Goal: Task Accomplishment & Management: Manage account settings

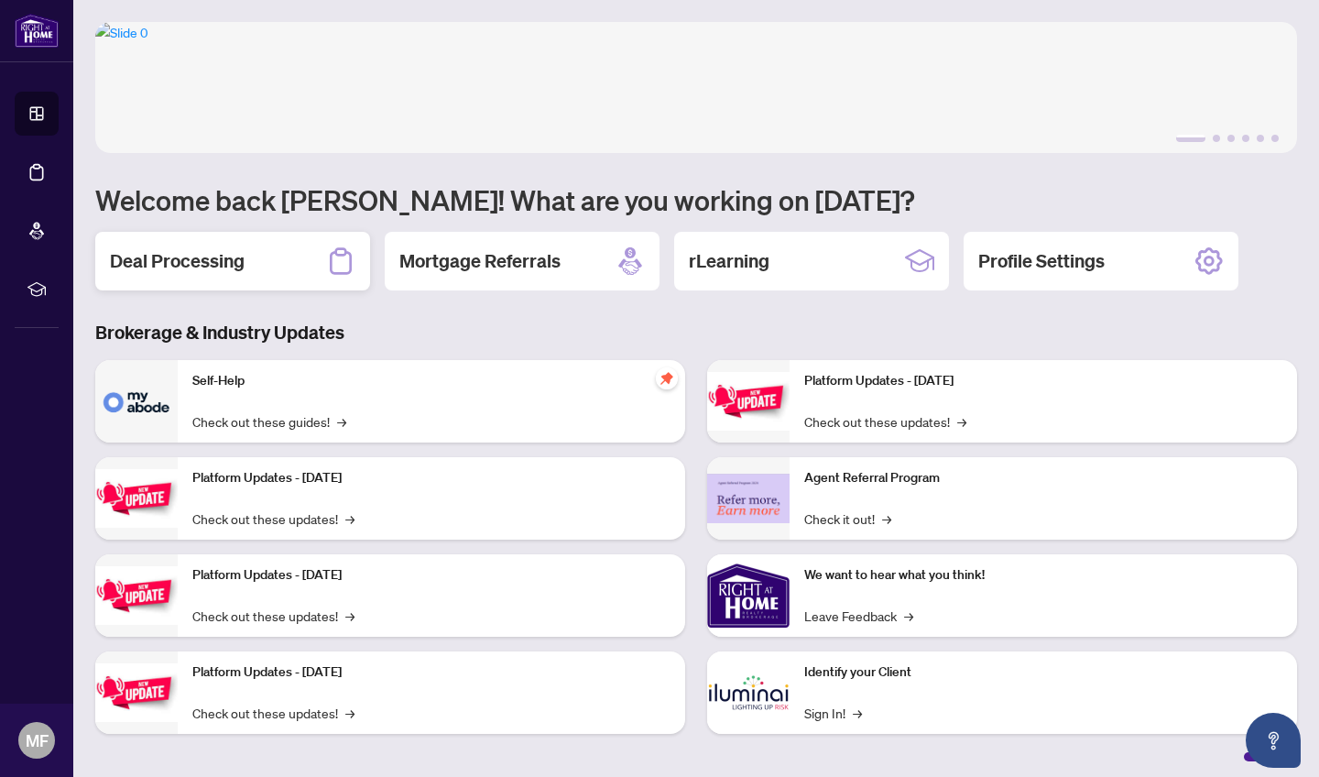
click at [191, 261] on h2 "Deal Processing" at bounding box center [177, 261] width 135 height 26
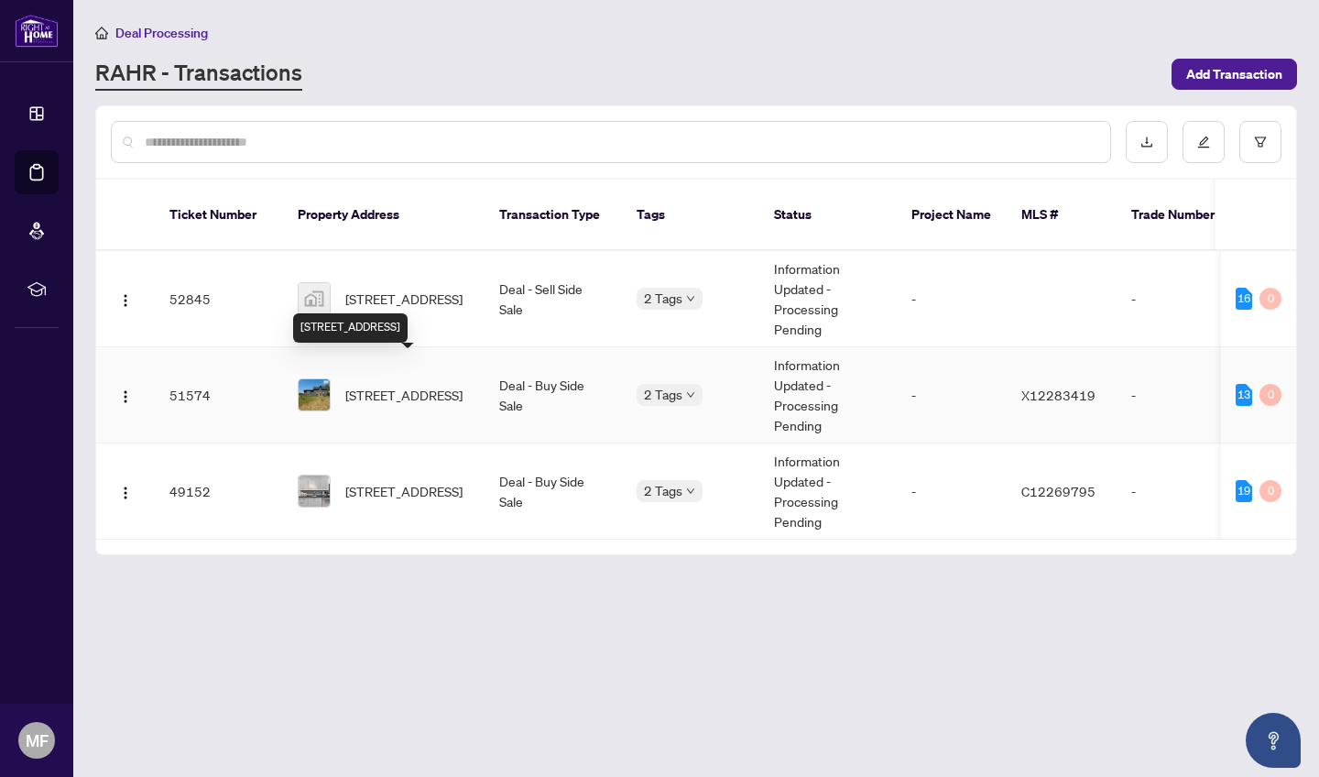
click at [389, 385] on span "[STREET_ADDRESS]" at bounding box center [403, 395] width 117 height 20
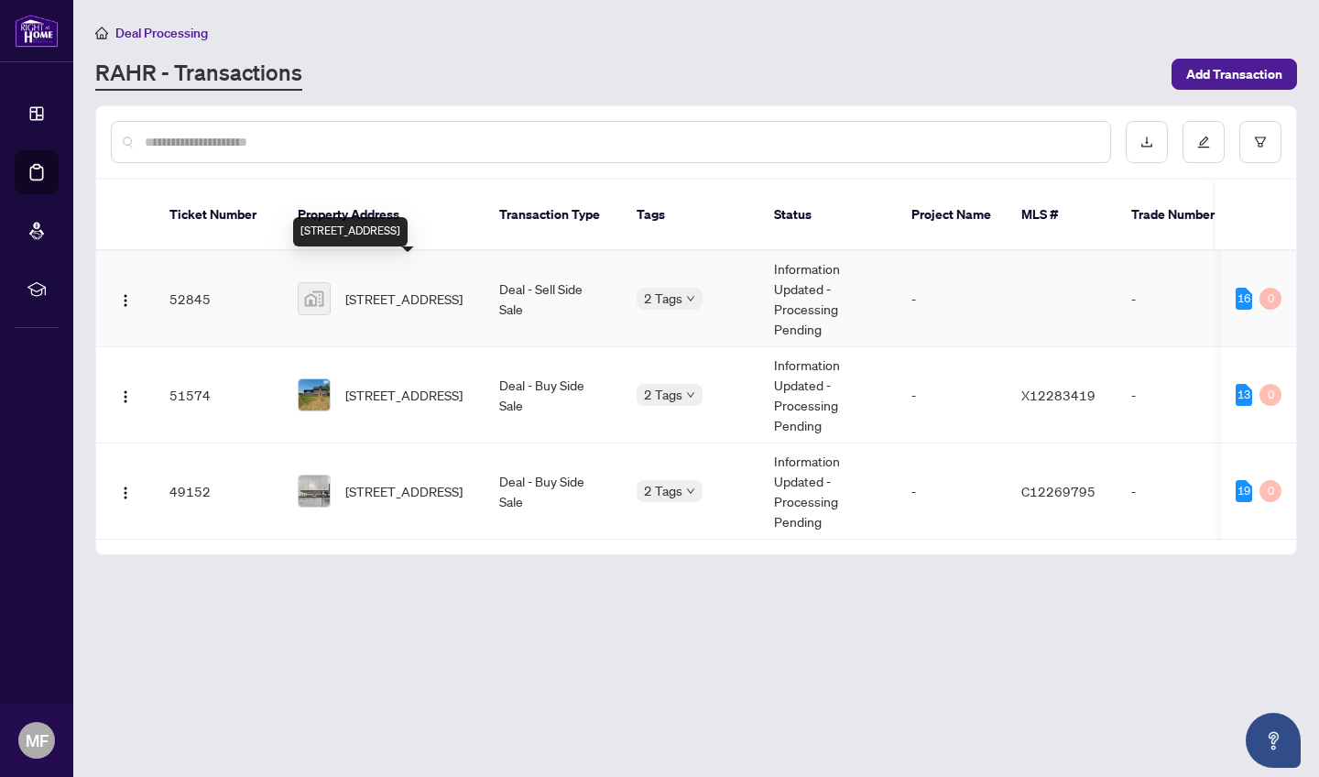
click at [391, 289] on span "[STREET_ADDRESS]" at bounding box center [403, 299] width 117 height 20
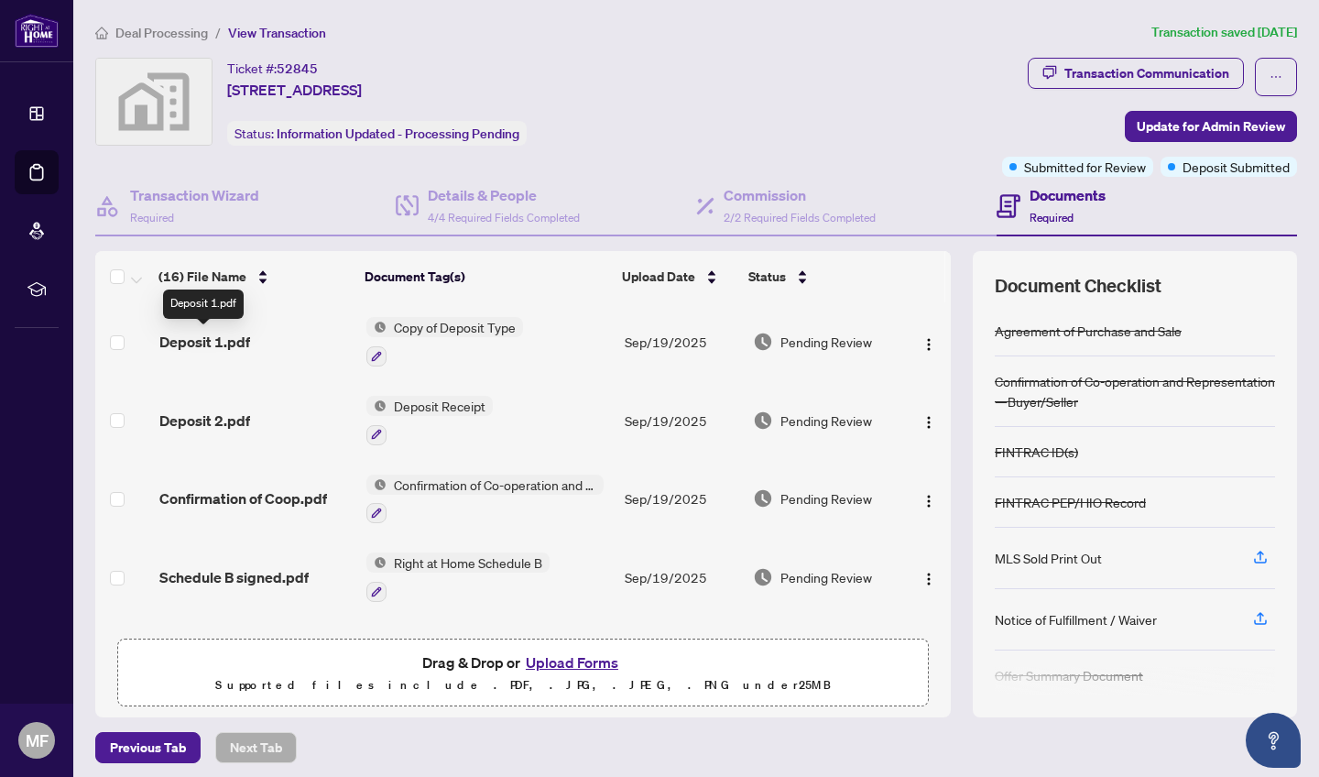
click at [228, 340] on span "Deposit 1.pdf" at bounding box center [204, 342] width 91 height 22
click at [435, 406] on span "Deposit Receipt" at bounding box center [440, 406] width 106 height 20
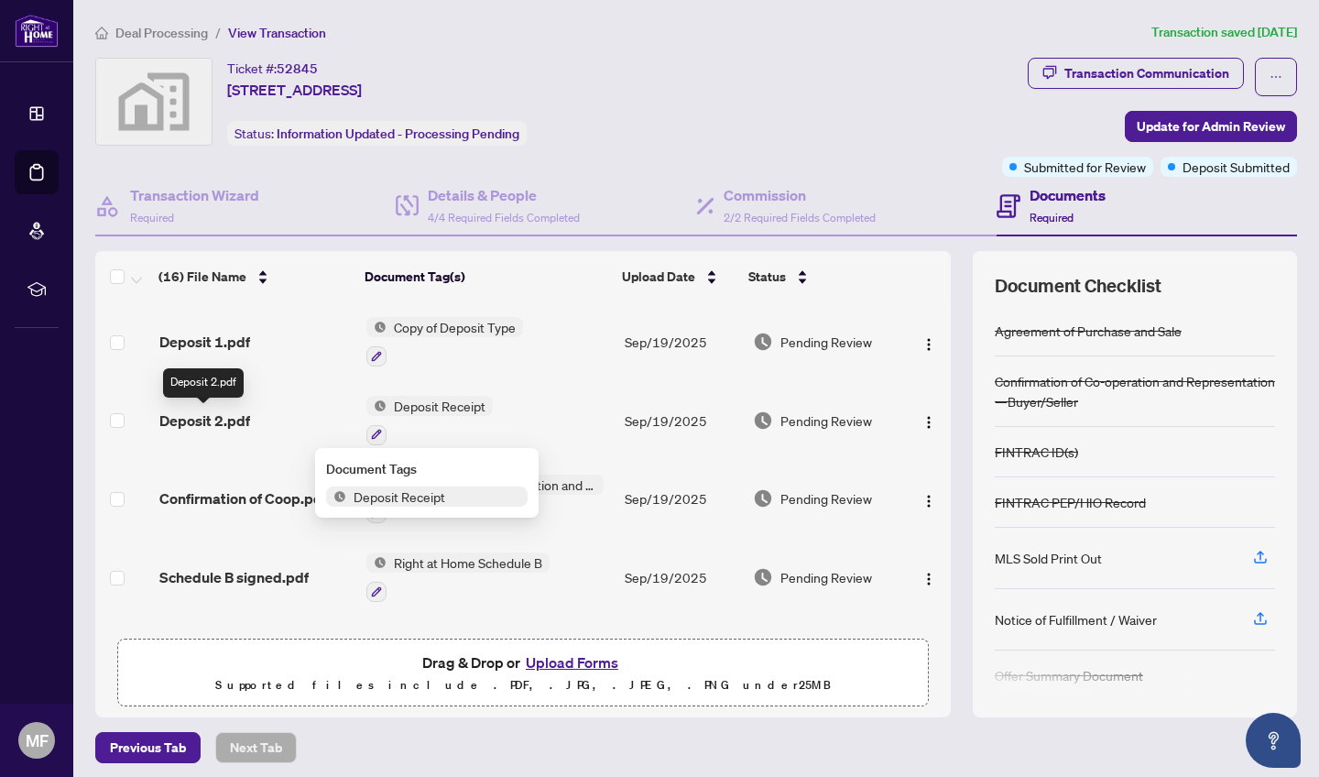
click at [199, 419] on span "Deposit 2.pdf" at bounding box center [204, 420] width 91 height 22
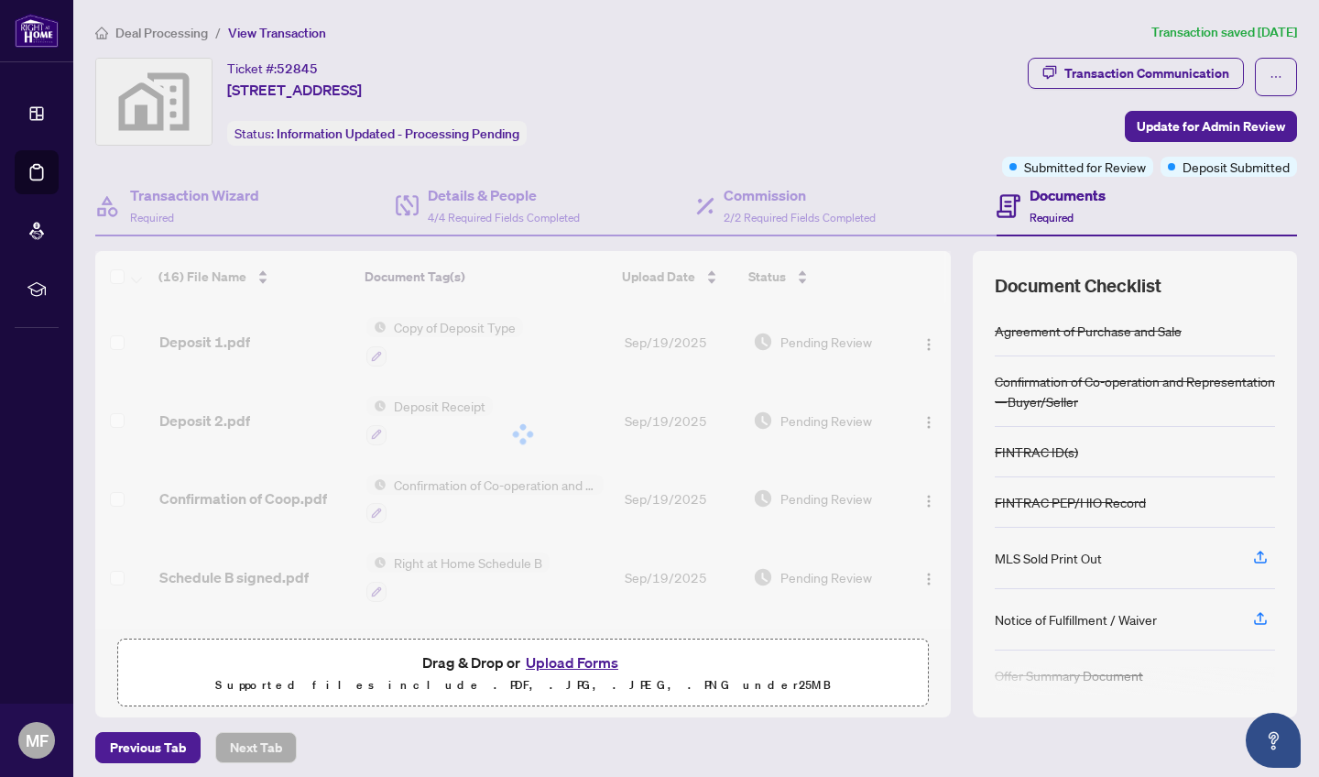
scroll to position [2, 0]
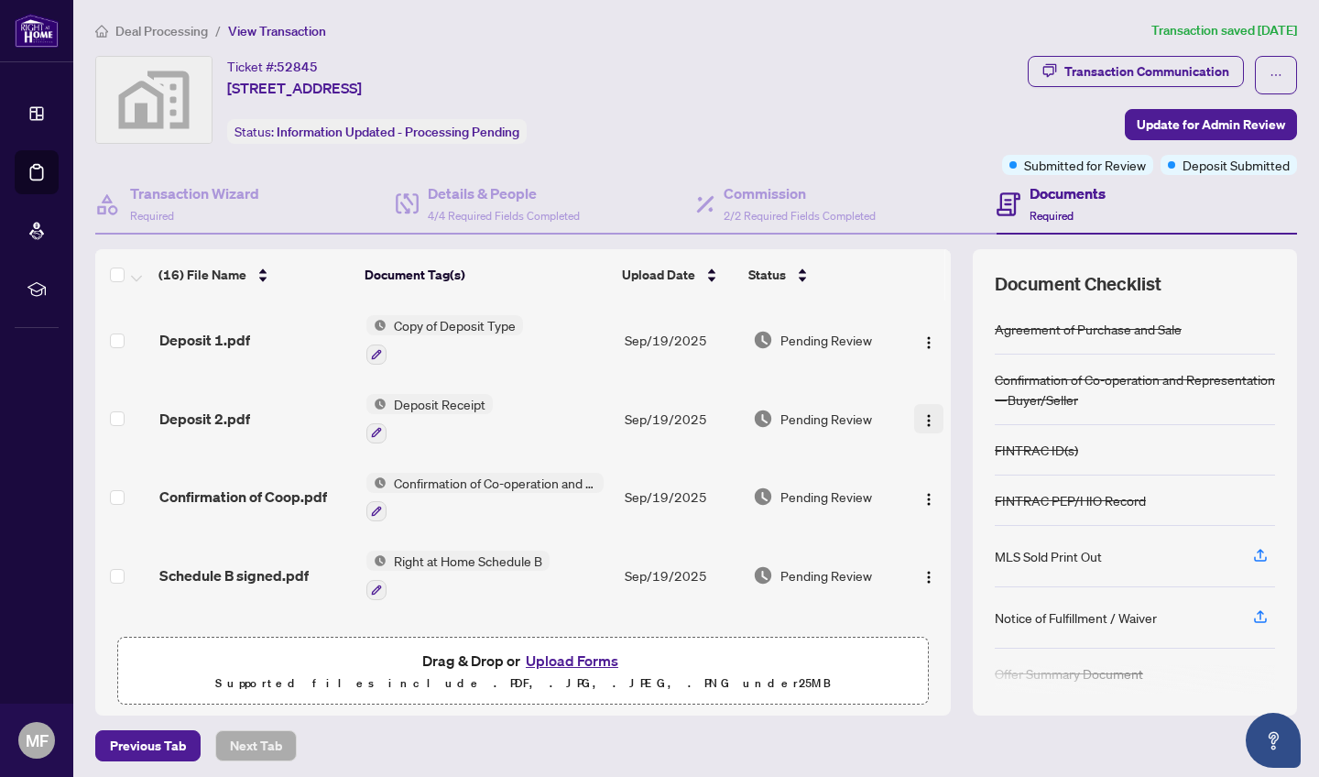
click at [924, 422] on img "button" at bounding box center [928, 420] width 15 height 15
click at [227, 418] on span "Deposit 2.pdf" at bounding box center [204, 419] width 91 height 22
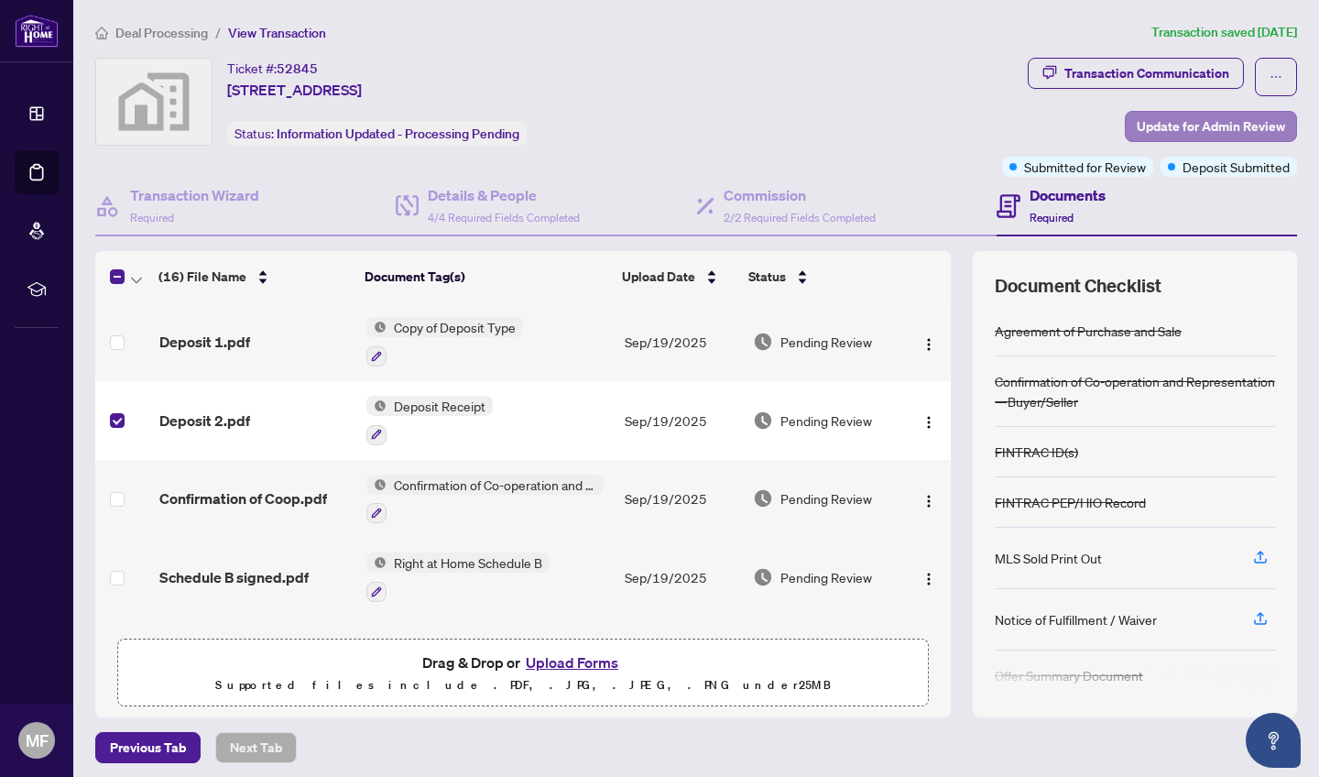
click at [1215, 130] on span "Update for Admin Review" at bounding box center [1211, 126] width 148 height 29
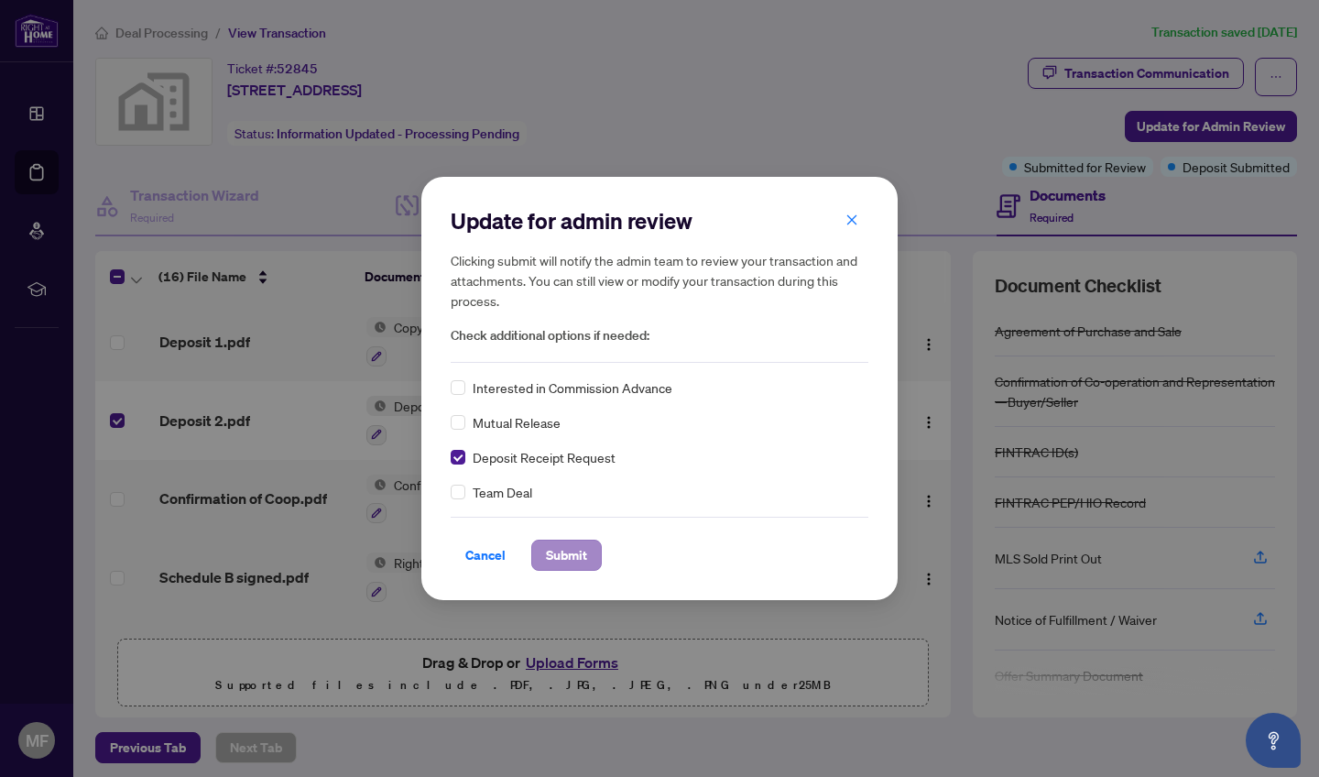
click at [568, 552] on span "Submit" at bounding box center [566, 554] width 41 height 29
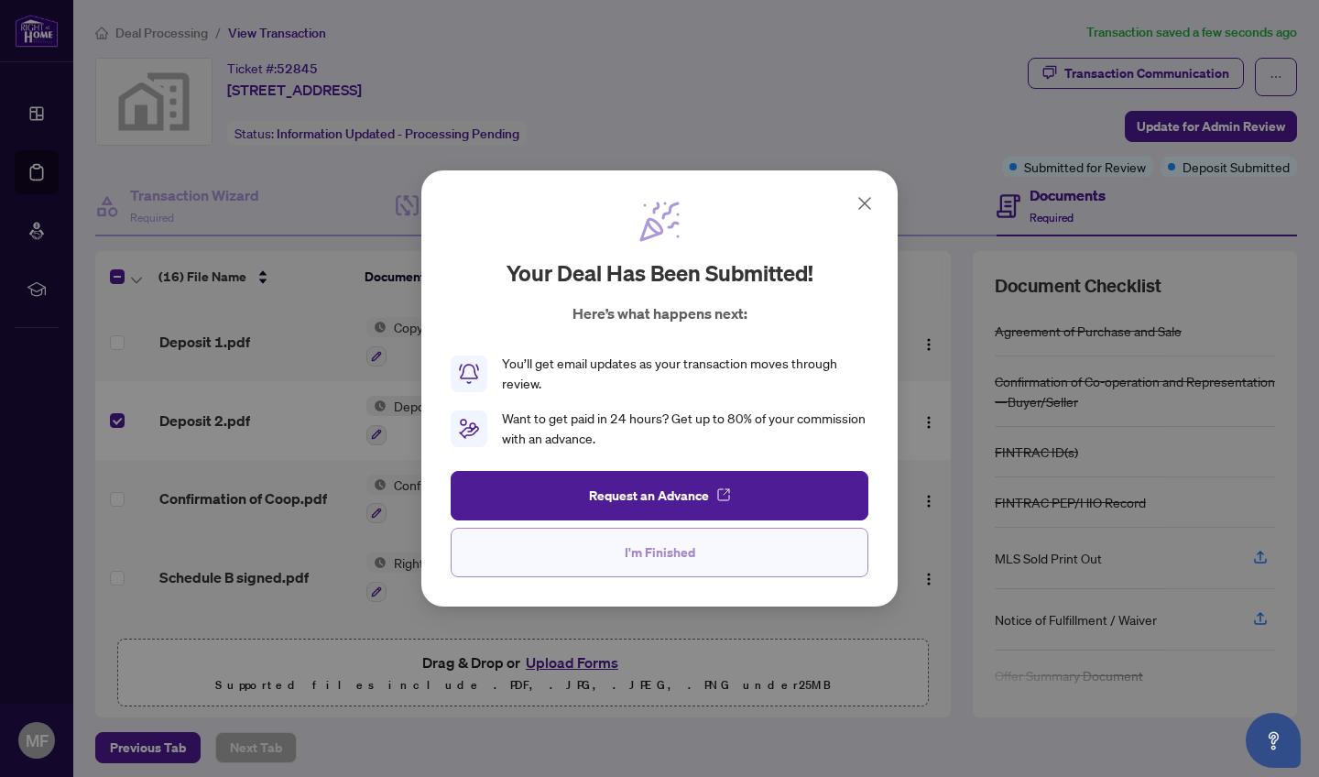
click at [642, 550] on span "I'm Finished" at bounding box center [660, 552] width 71 height 29
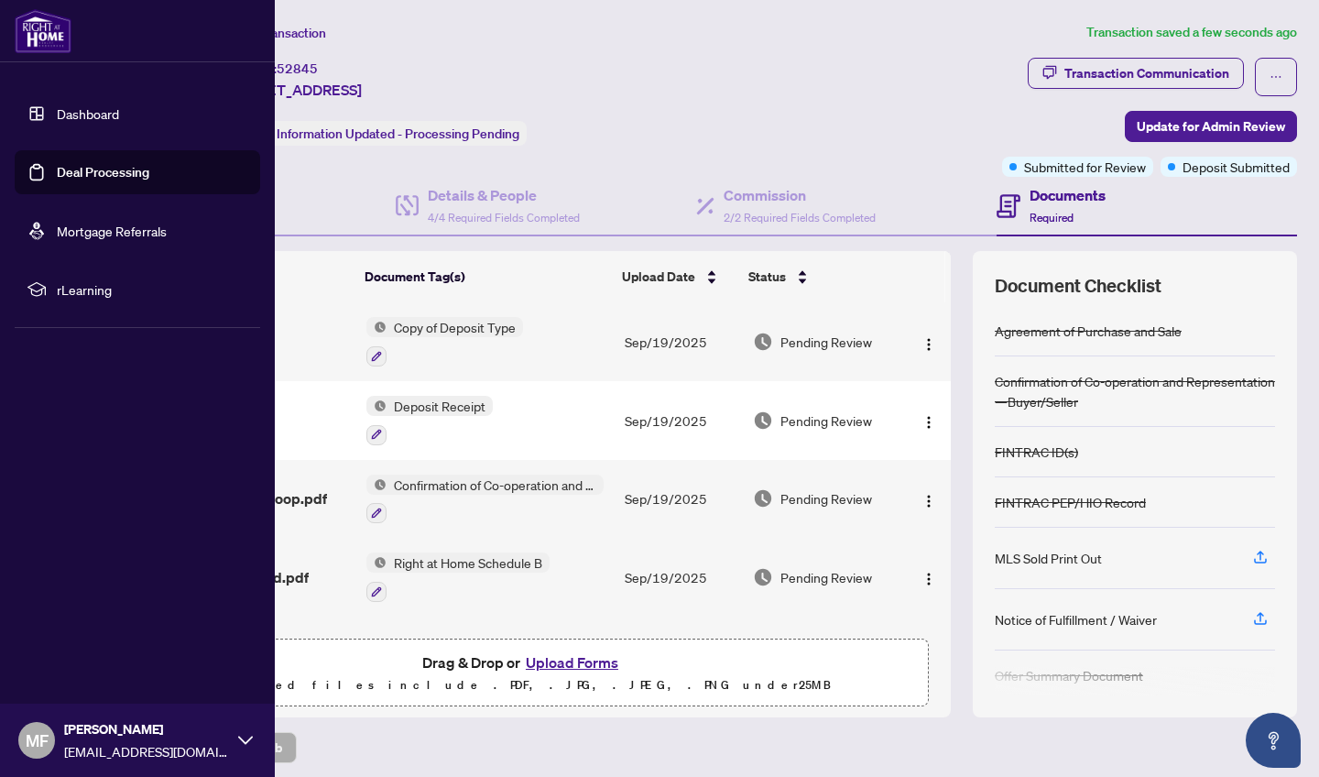
click at [36, 740] on span "MF" at bounding box center [37, 740] width 23 height 26
click at [183, 397] on div "Dashboard Deal Processing Mortgage Referrals rLearning MF [PERSON_NAME] [EMAIL_…" at bounding box center [137, 388] width 275 height 777
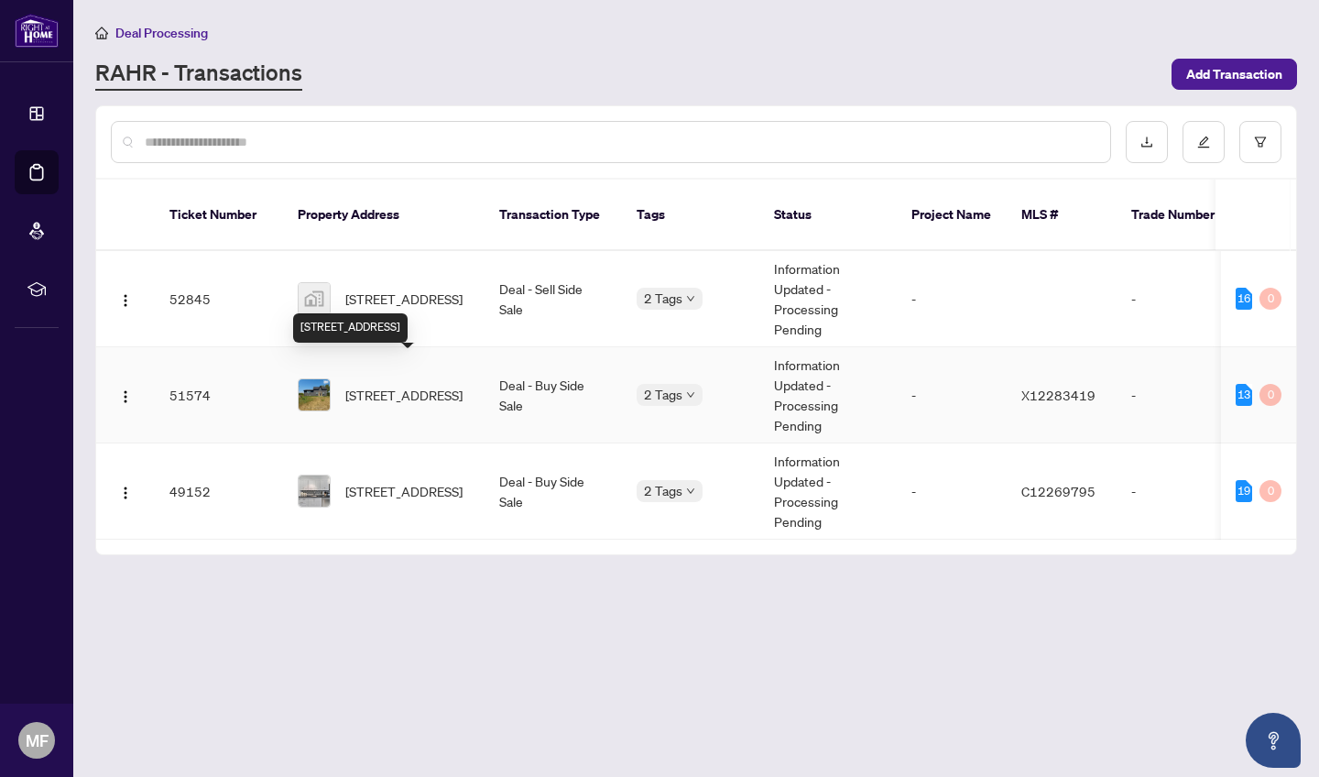
click at [380, 386] on span "[STREET_ADDRESS]" at bounding box center [403, 395] width 117 height 20
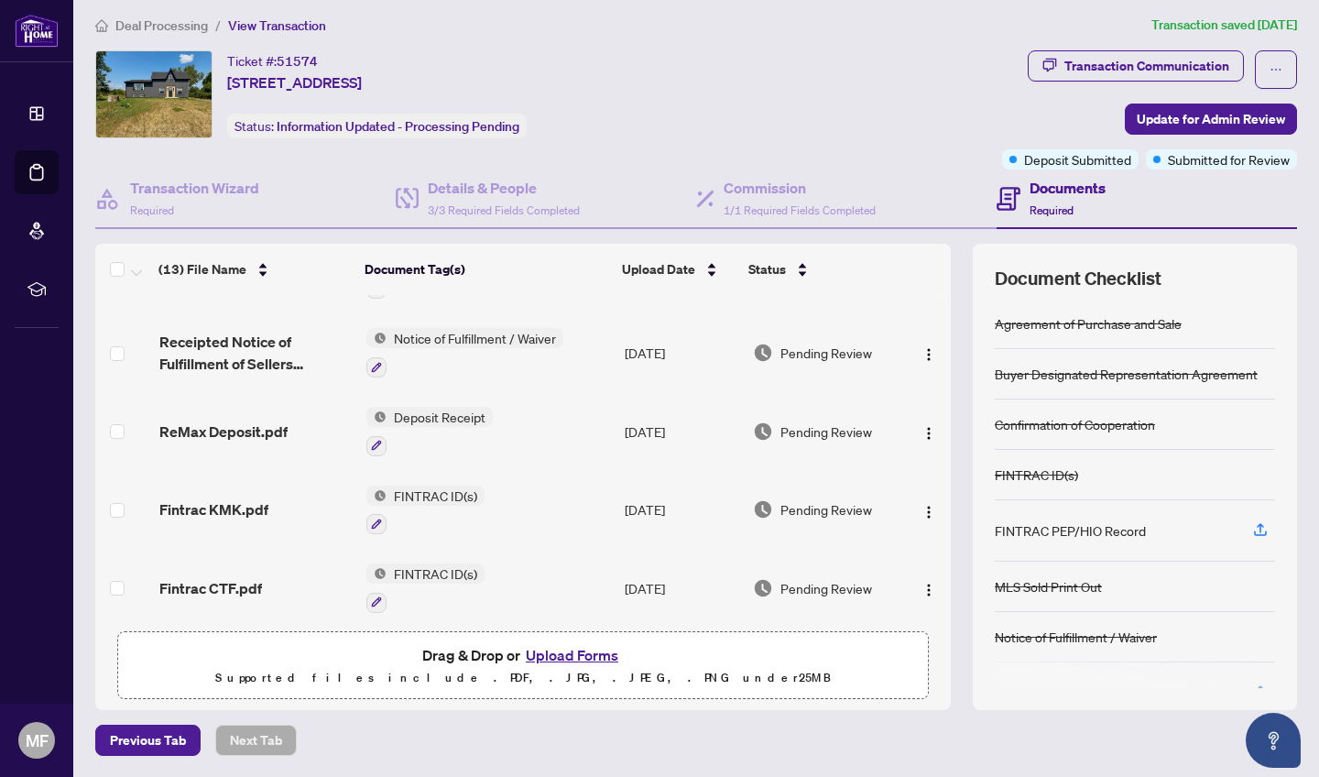
scroll to position [204, 0]
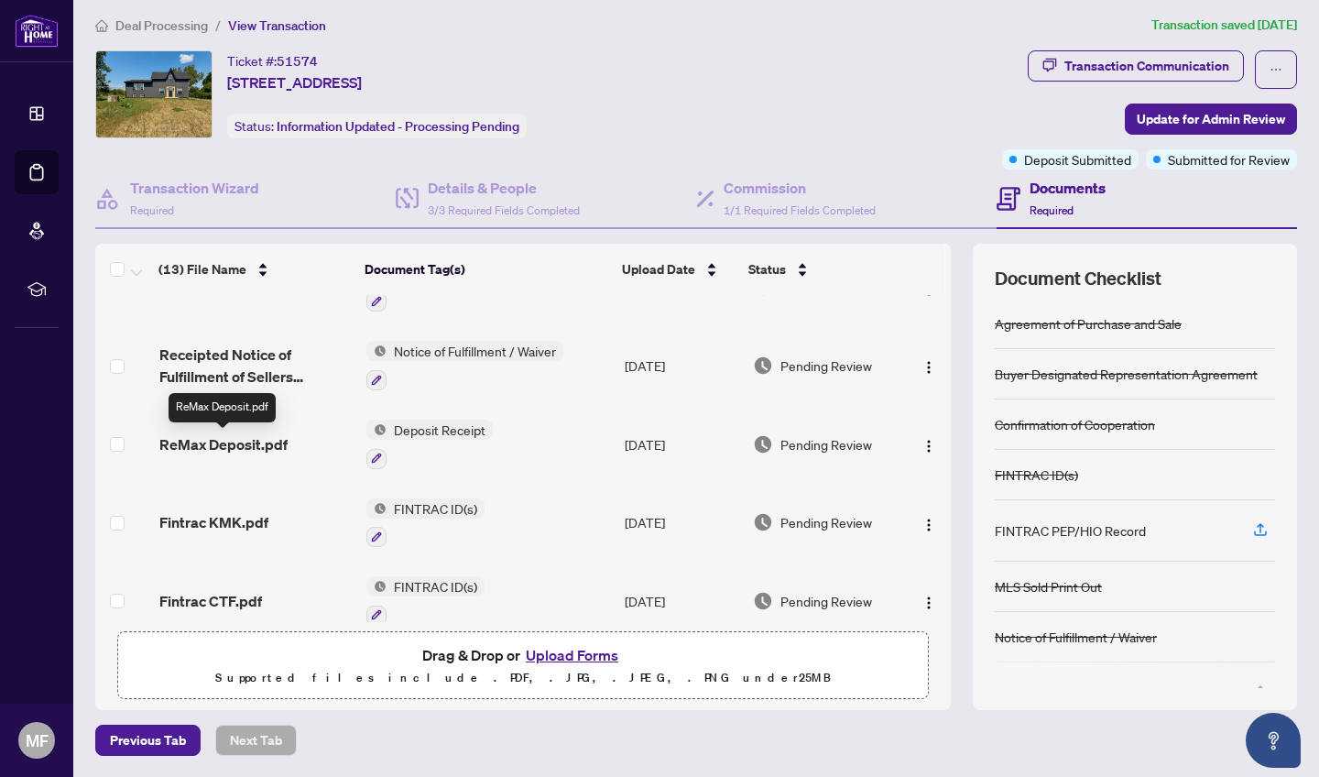
click at [229, 447] on span "ReMax Deposit.pdf" at bounding box center [223, 444] width 128 height 22
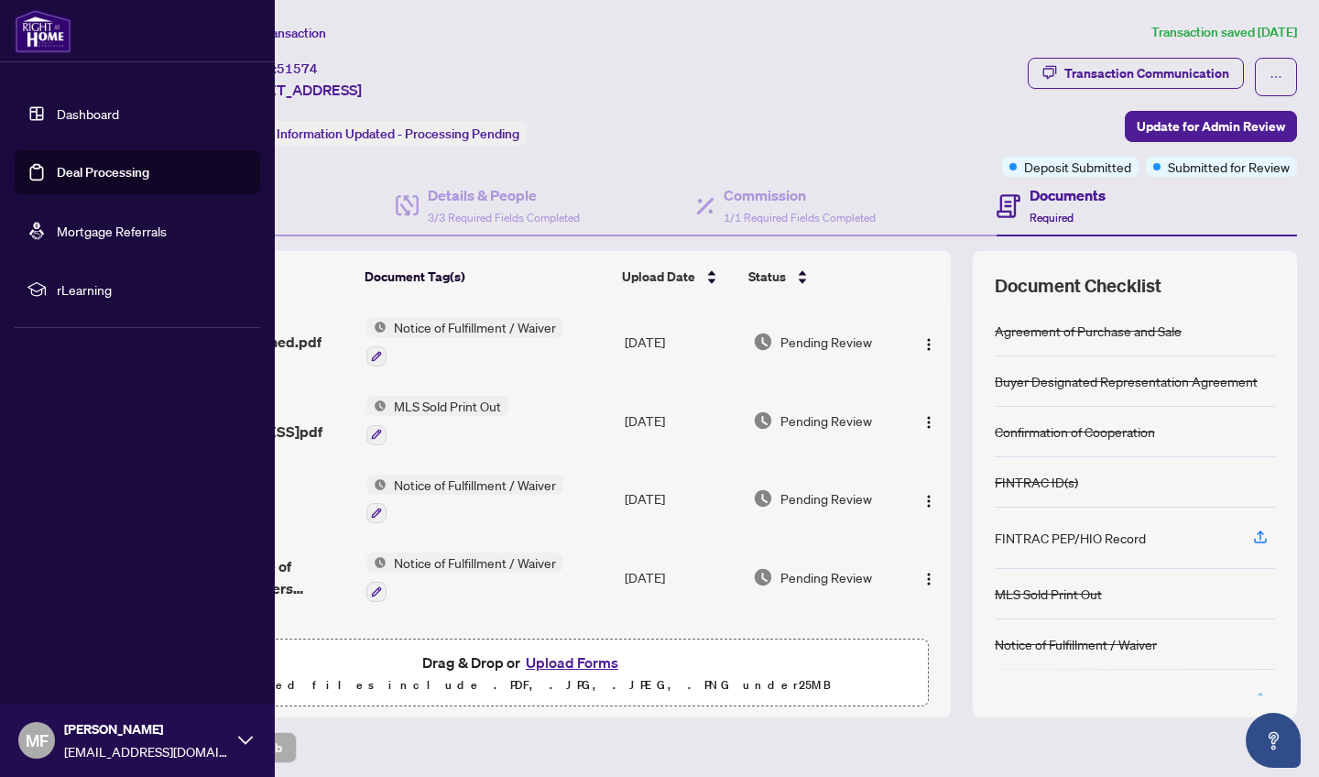
click at [36, 737] on span "MF" at bounding box center [37, 740] width 23 height 26
click at [79, 635] on span "Logout" at bounding box center [73, 630] width 41 height 29
